Goal: Task Accomplishment & Management: Manage account settings

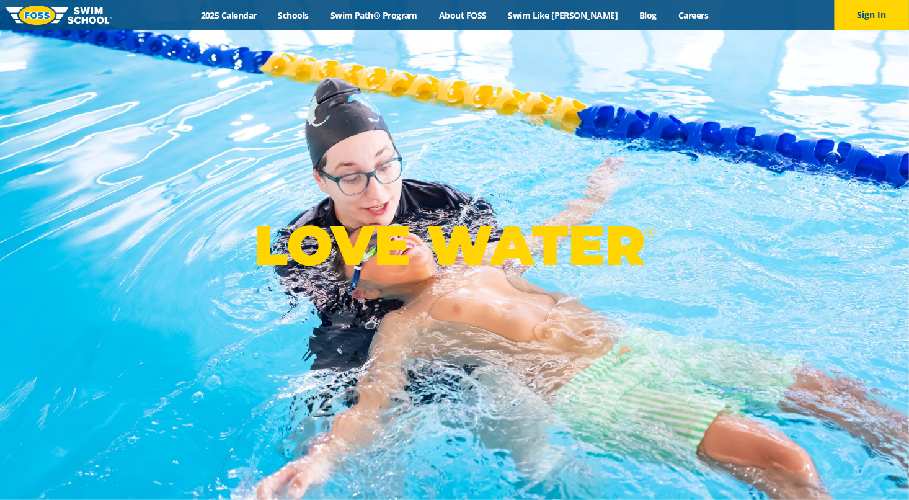
click at [858, 11] on button "Sign In" at bounding box center [871, 15] width 74 height 30
click at [345, 57] on div "LOVE WATER ®" at bounding box center [454, 250] width 909 height 500
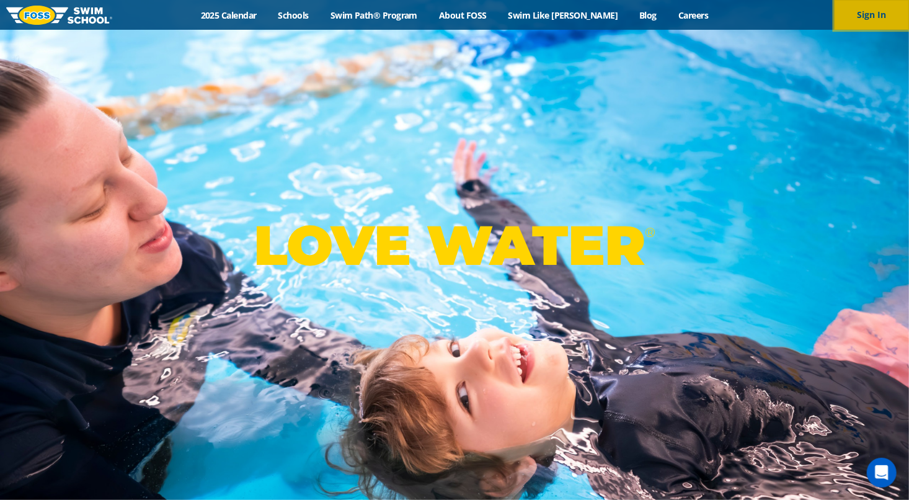
click at [841, 10] on button "Sign In" at bounding box center [871, 15] width 74 height 30
